Goal: Information Seeking & Learning: Learn about a topic

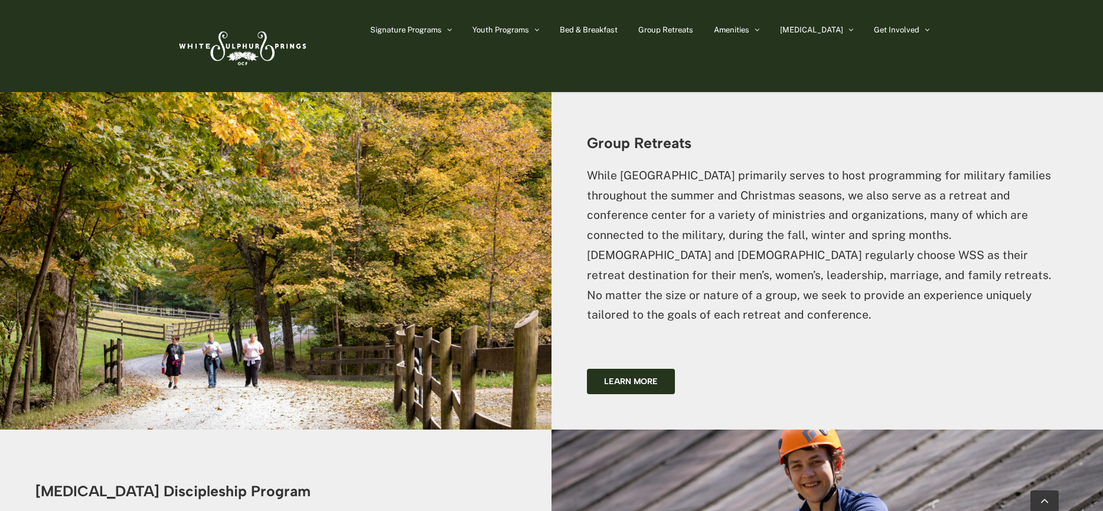
scroll to position [2100, 0]
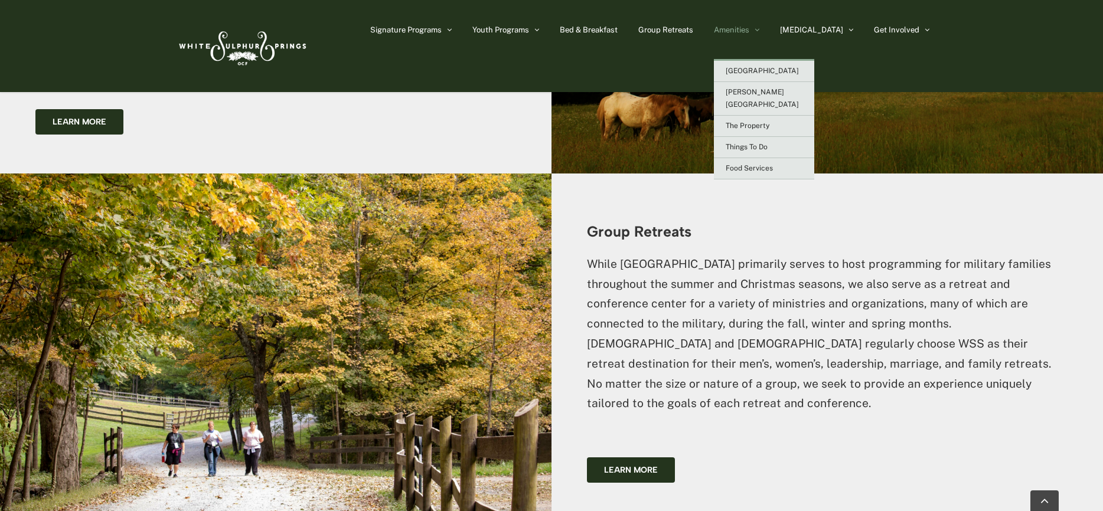
click at [749, 30] on span "Amenities" at bounding box center [731, 30] width 35 height 8
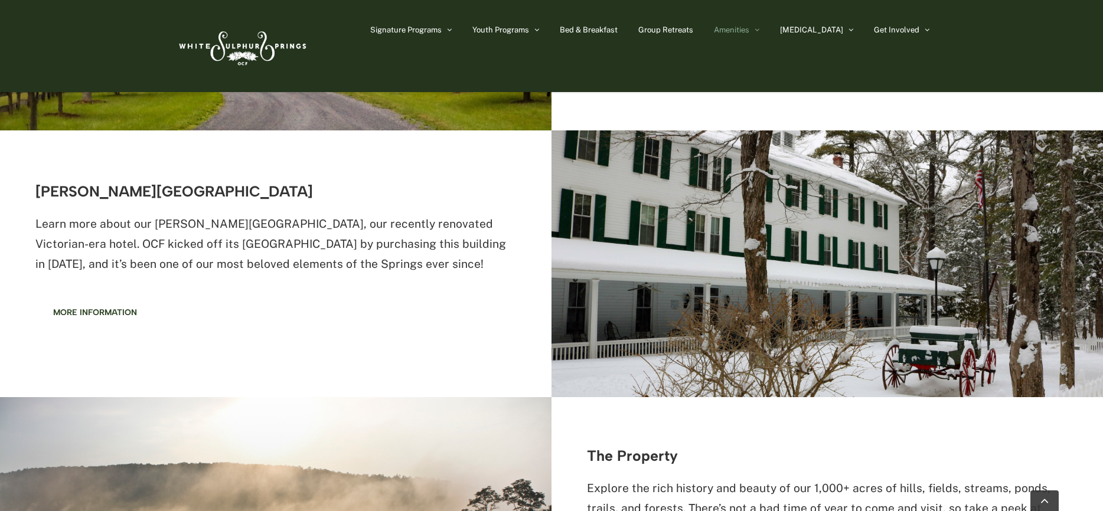
scroll to position [827, 0]
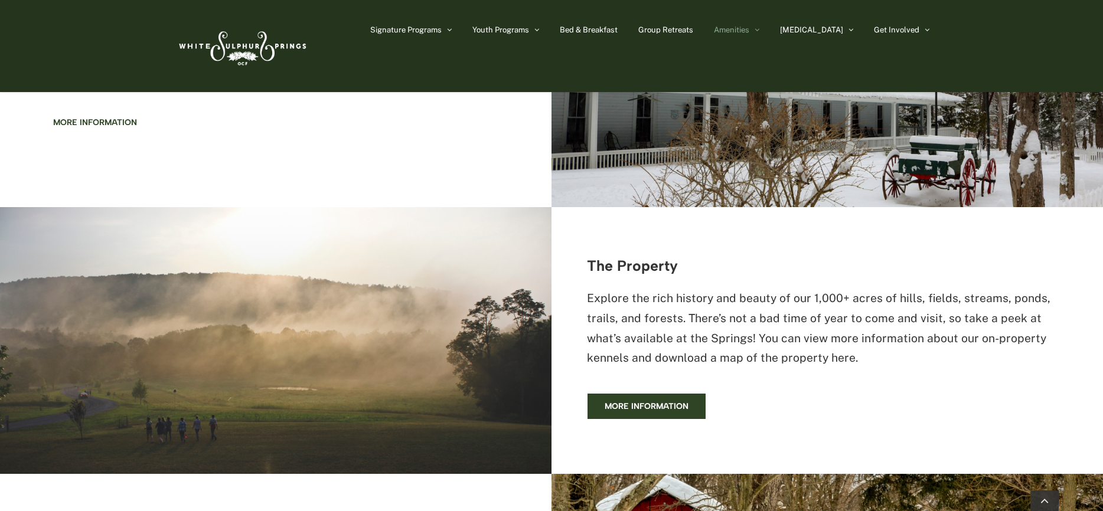
click at [651, 406] on span "More information" at bounding box center [647, 406] width 84 height 10
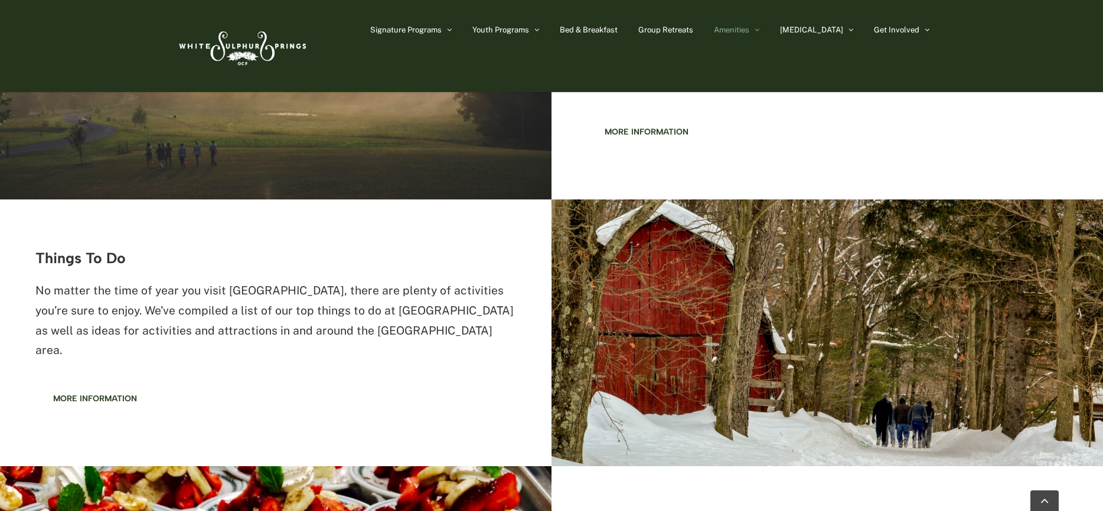
scroll to position [1122, 0]
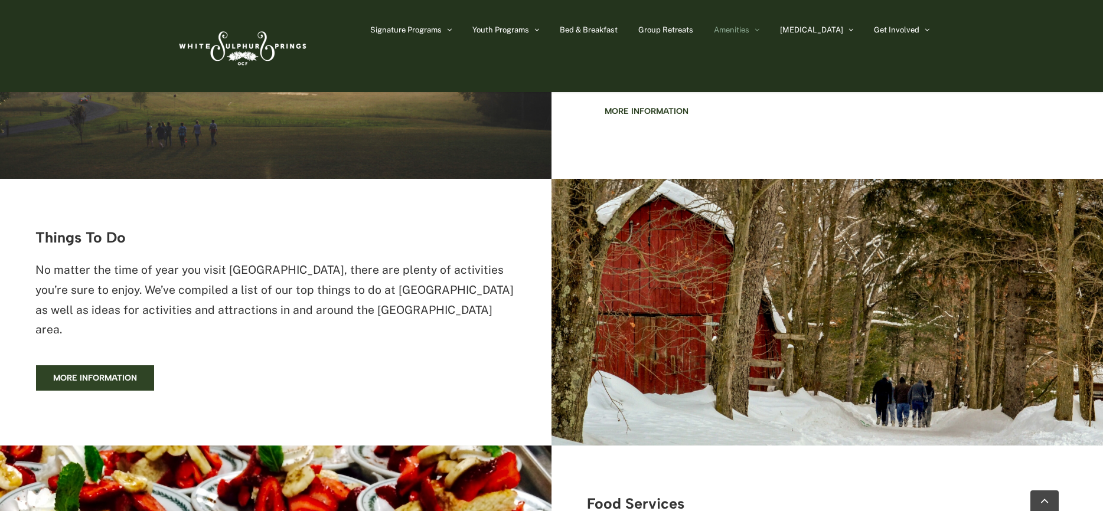
click at [104, 365] on link "More information" at bounding box center [94, 378] width 119 height 27
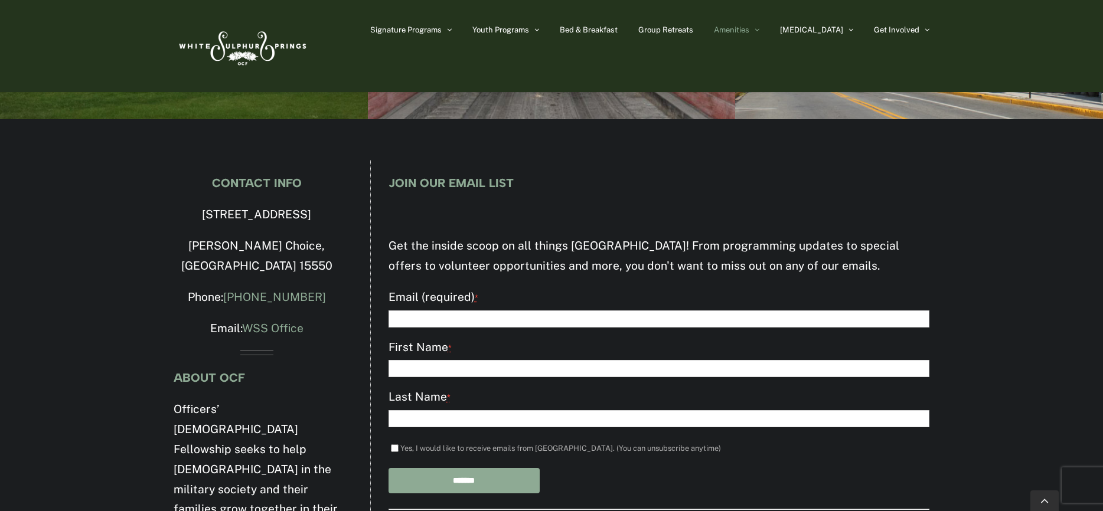
scroll to position [4165, 0]
